Goal: Find specific page/section: Find specific page/section

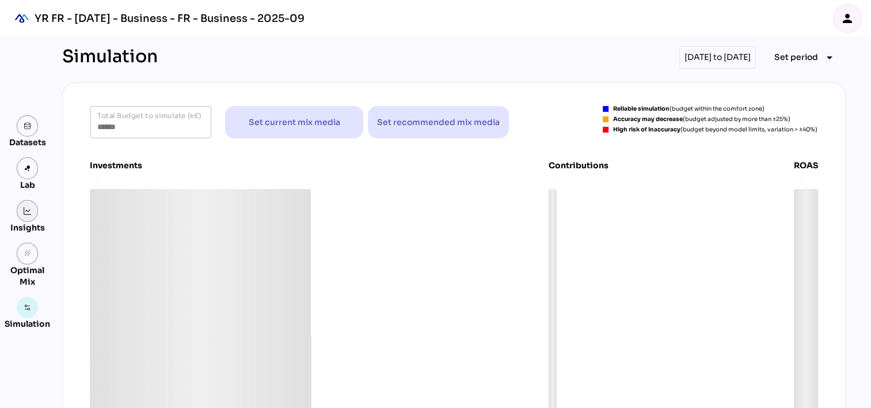
click at [24, 212] on img at bounding box center [28, 211] width 8 height 8
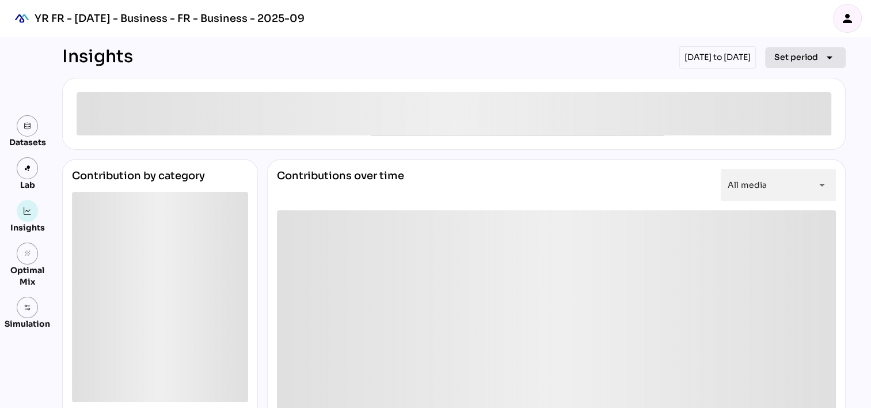
click at [791, 58] on span "Set period" at bounding box center [796, 57] width 44 height 14
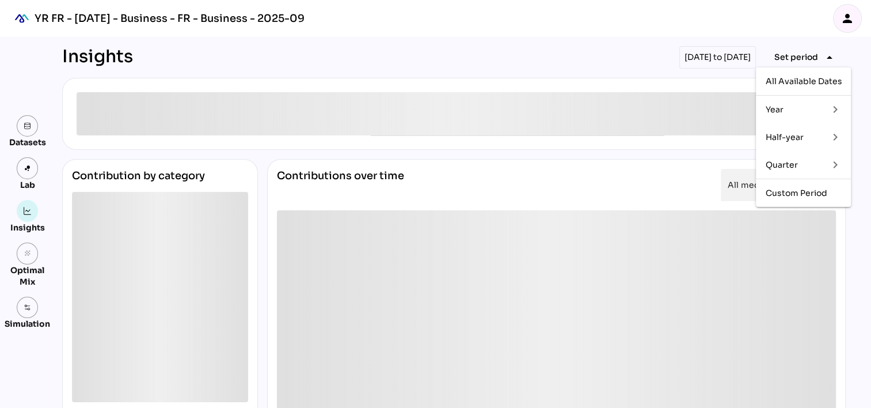
click at [790, 170] on div "Quarter" at bounding box center [792, 164] width 54 height 18
click at [790, 106] on div "Year" at bounding box center [792, 110] width 54 height 10
click at [743, 135] on div "2024" at bounding box center [735, 137] width 21 height 10
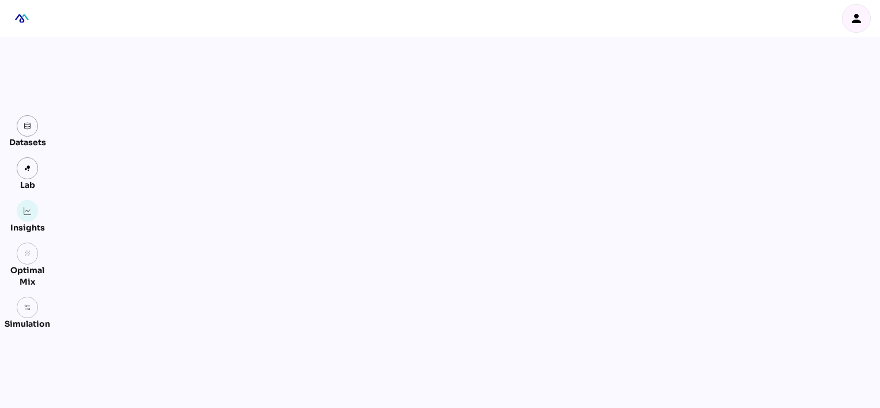
click at [853, 10] on div "person" at bounding box center [856, 19] width 28 height 28
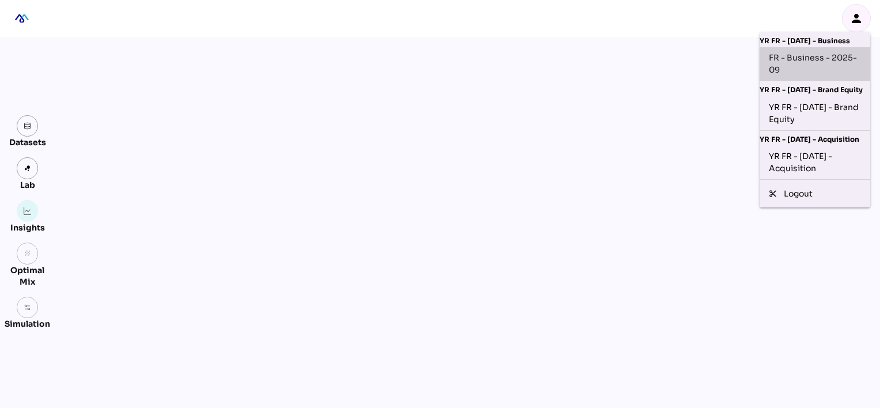
click at [803, 58] on div "FR - Business - 2025-09" at bounding box center [815, 64] width 92 height 24
